Goal: Task Accomplishment & Management: Manage account settings

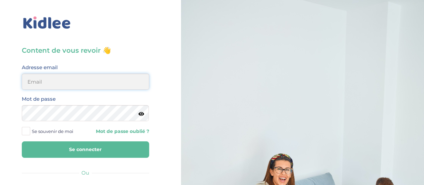
click at [52, 83] on input "email" at bounding box center [85, 81] width 127 height 16
type input "thibaudboucharlat@yahoo.fr"
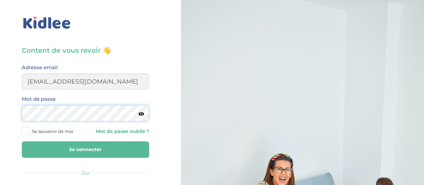
click at [22, 141] on button "Se connecter" at bounding box center [85, 149] width 127 height 16
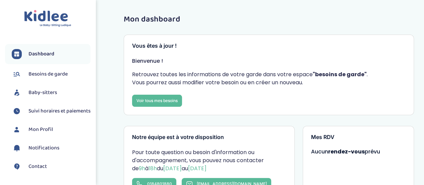
click at [47, 91] on span "Baby-sitters" at bounding box center [42, 92] width 28 height 8
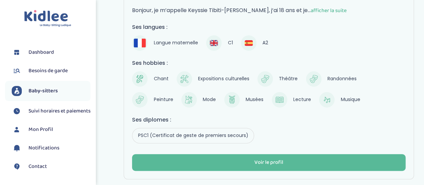
scroll to position [160, 0]
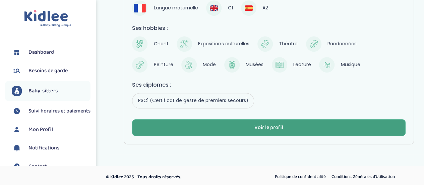
click at [256, 124] on div "Voir le profil" at bounding box center [268, 128] width 29 height 8
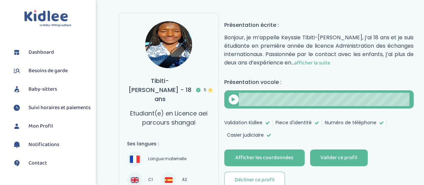
scroll to position [101, 0]
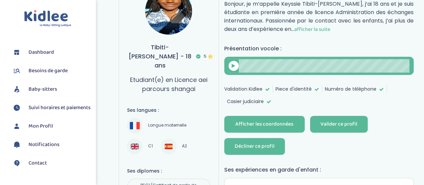
click at [255, 142] on div "Décliner ce profil" at bounding box center [255, 146] width 40 height 8
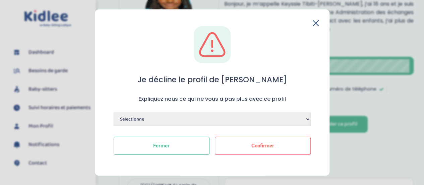
click at [162, 121] on select "Selectionne Manque de dynamisme Manque d'expérience Manque de motivation Dispon…" at bounding box center [212, 118] width 197 height 13
select select "Autre"
click at [114, 112] on select "Selectionne Manque de dynamisme Manque d'expérience Manque de motivation Dispon…" at bounding box center [212, 118] width 197 height 13
click at [147, 144] on textarea at bounding box center [212, 152] width 197 height 32
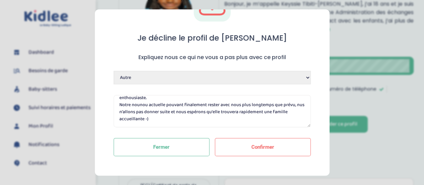
scroll to position [43, 0]
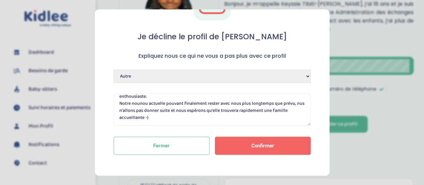
type textarea "Très bon contact téléphonique avec Keyssie, qui a un discours très mature et en…"
click at [248, 147] on button "Confirmer" at bounding box center [263, 145] width 96 height 18
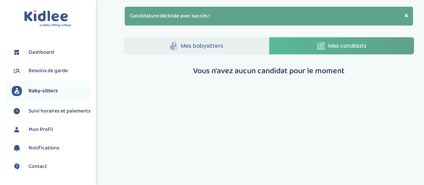
click at [52, 69] on span "Besoins de garde" at bounding box center [47, 71] width 39 height 8
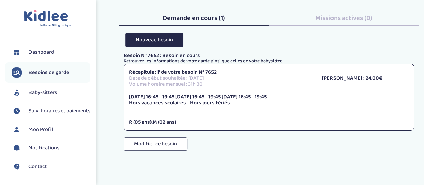
scroll to position [34, 0]
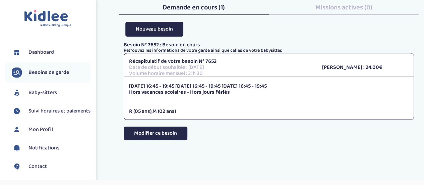
click at [164, 133] on button "Modifier ce besoin" at bounding box center [156, 132] width 64 height 13
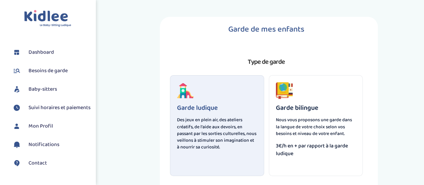
click at [44, 73] on span "Besoins de garde" at bounding box center [47, 71] width 39 height 8
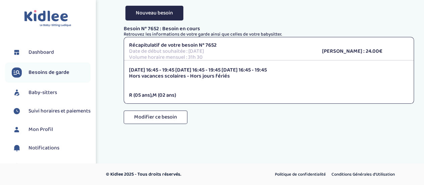
scroll to position [50, 0]
click at [171, 76] on p "Hors vacances scolaires - Hors jours fériés" at bounding box center [269, 76] width 280 height 6
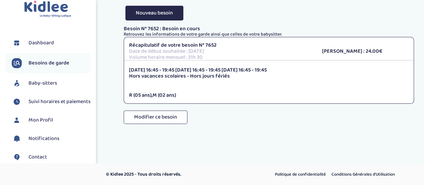
scroll to position [72, 0]
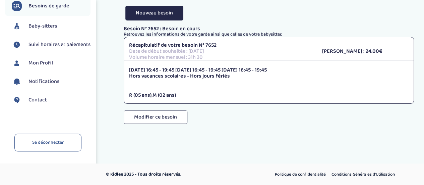
click at [44, 100] on span "Contact" at bounding box center [37, 100] width 18 height 8
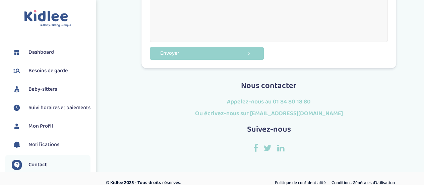
scroll to position [225, 0]
